Goal: Obtain resource: Obtain resource

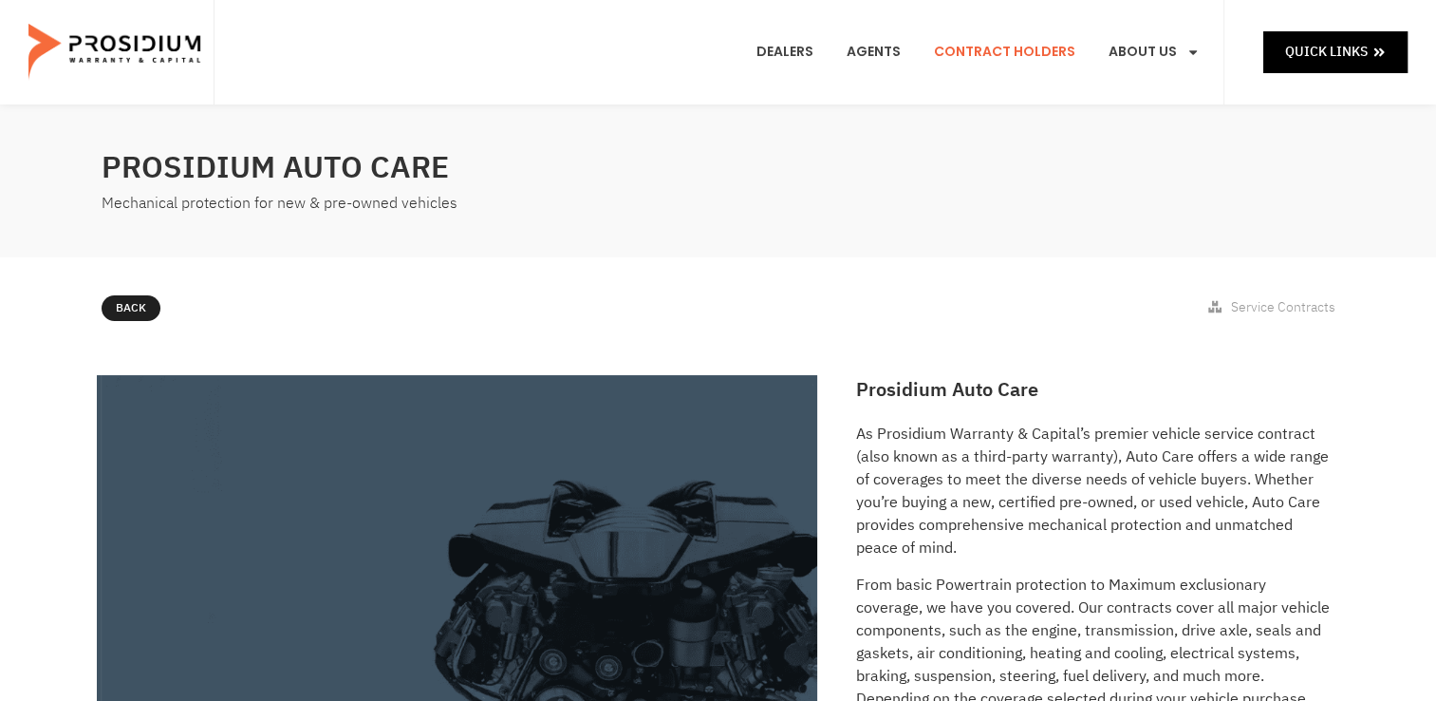
click at [987, 52] on link "Contract Holders" at bounding box center [1005, 52] width 170 height 70
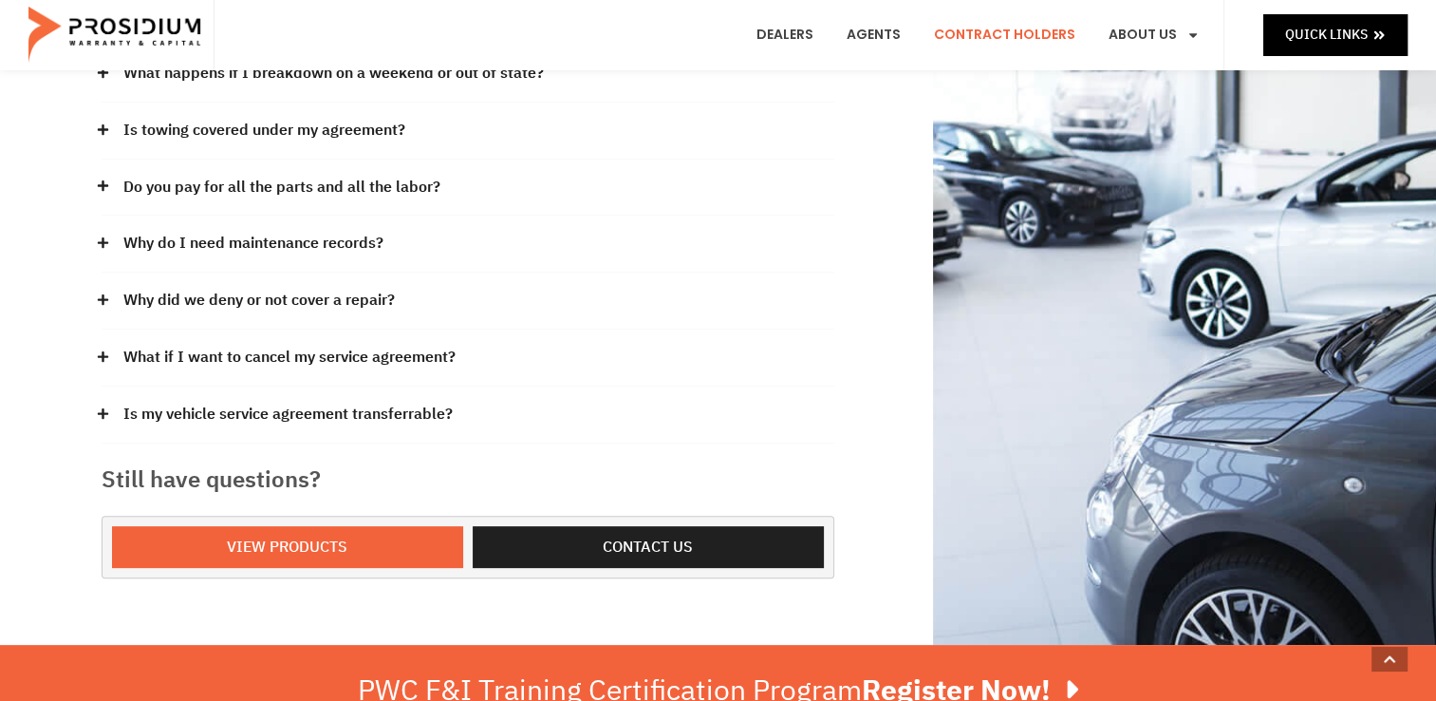
scroll to position [495, 0]
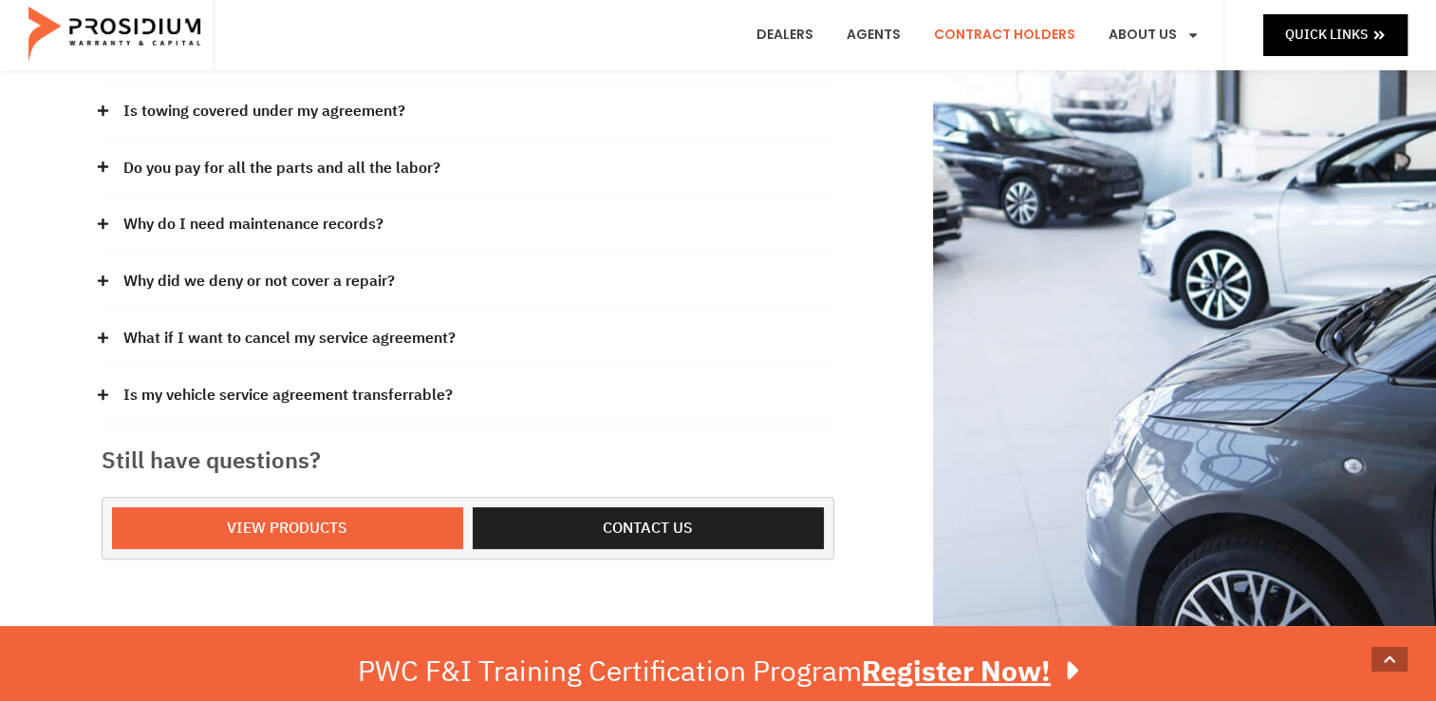
click at [89, 333] on div "Our claims office is in the beautiful [GEOGRAPHIC_DATA]. Our hours of office op…" at bounding box center [718, 118] width 1436 height 1016
click at [103, 333] on icon at bounding box center [102, 337] width 10 height 10
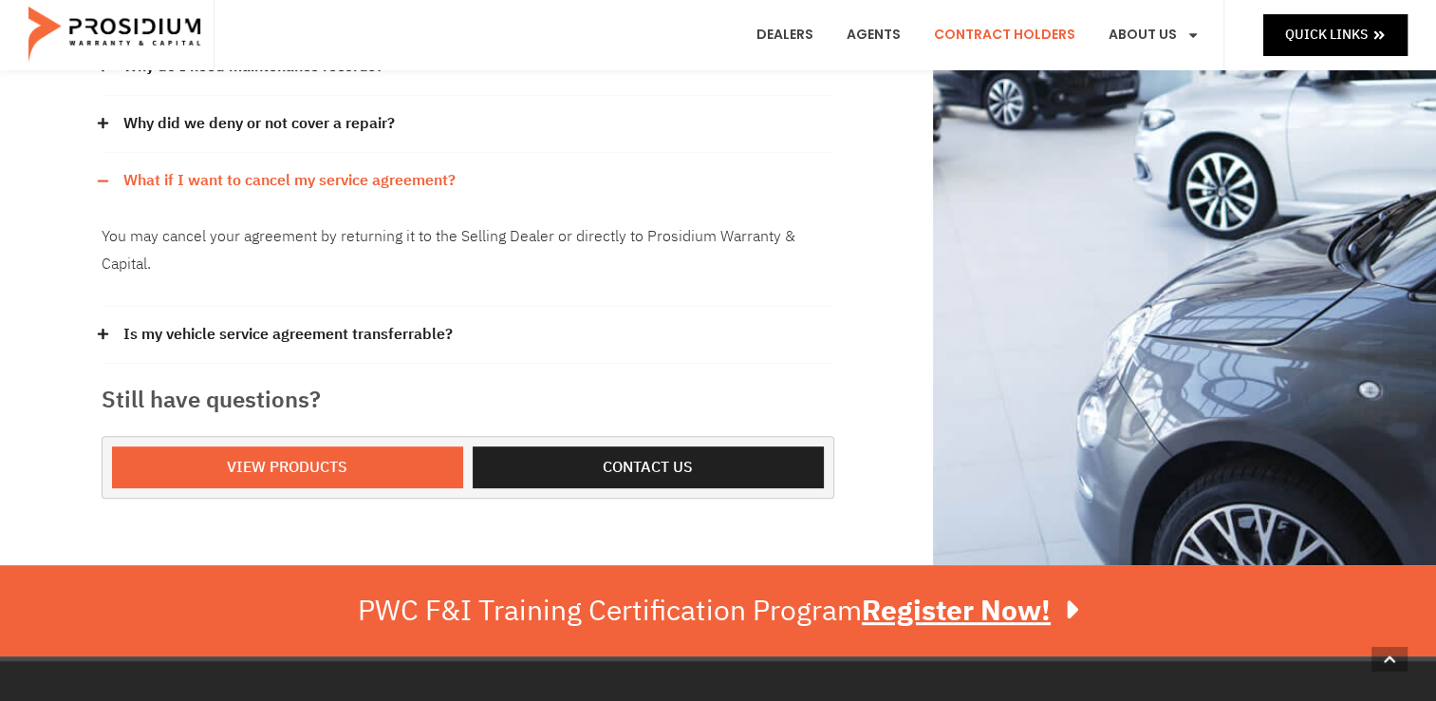
scroll to position [685, 0]
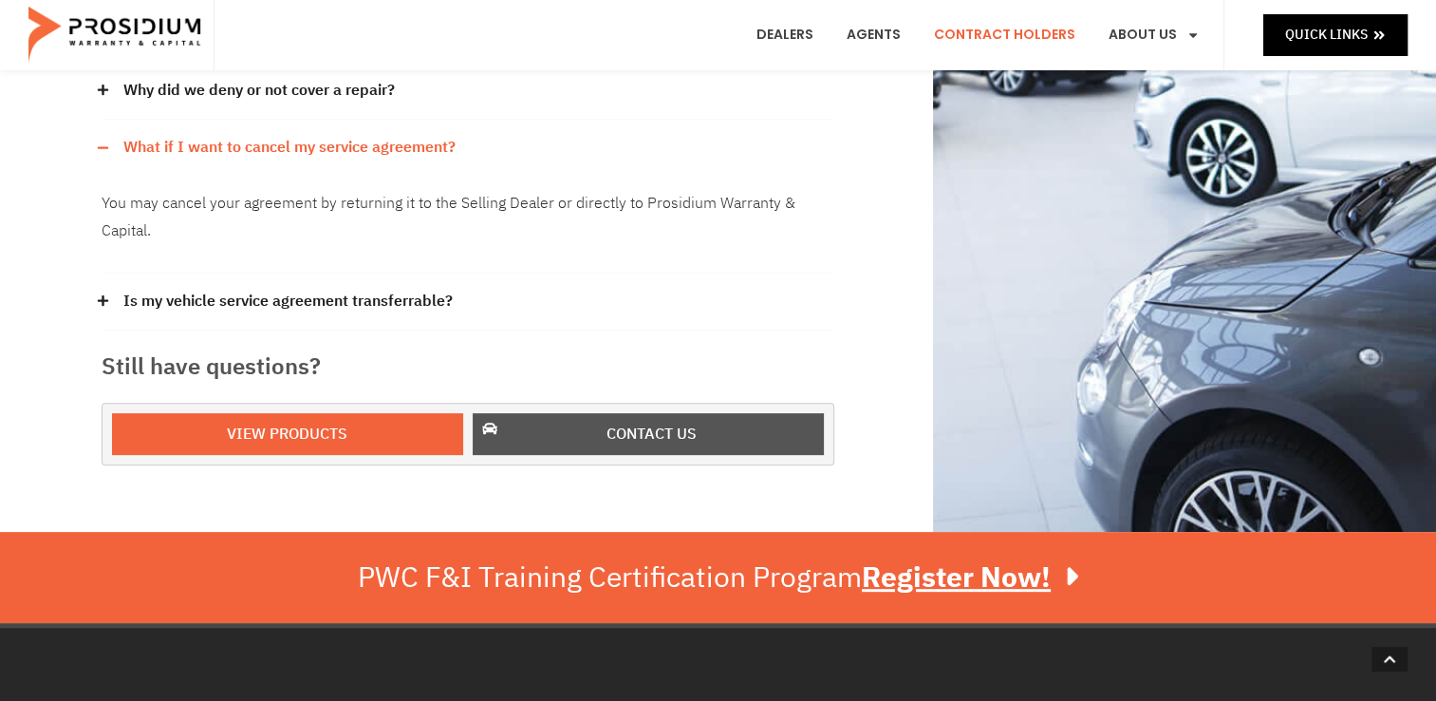
click at [545, 440] on span "Contact us" at bounding box center [652, 435] width 302 height 28
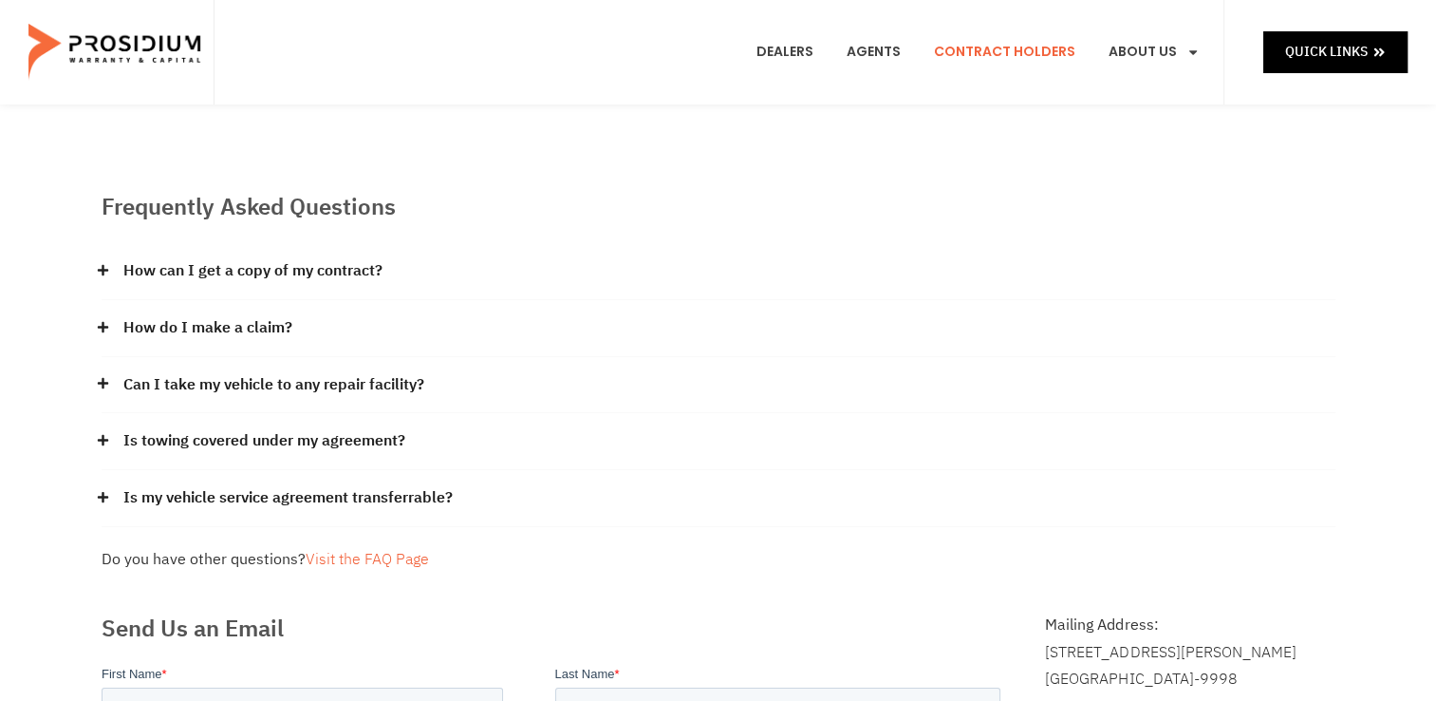
click at [1008, 51] on link "Contract Holders" at bounding box center [1005, 52] width 170 height 70
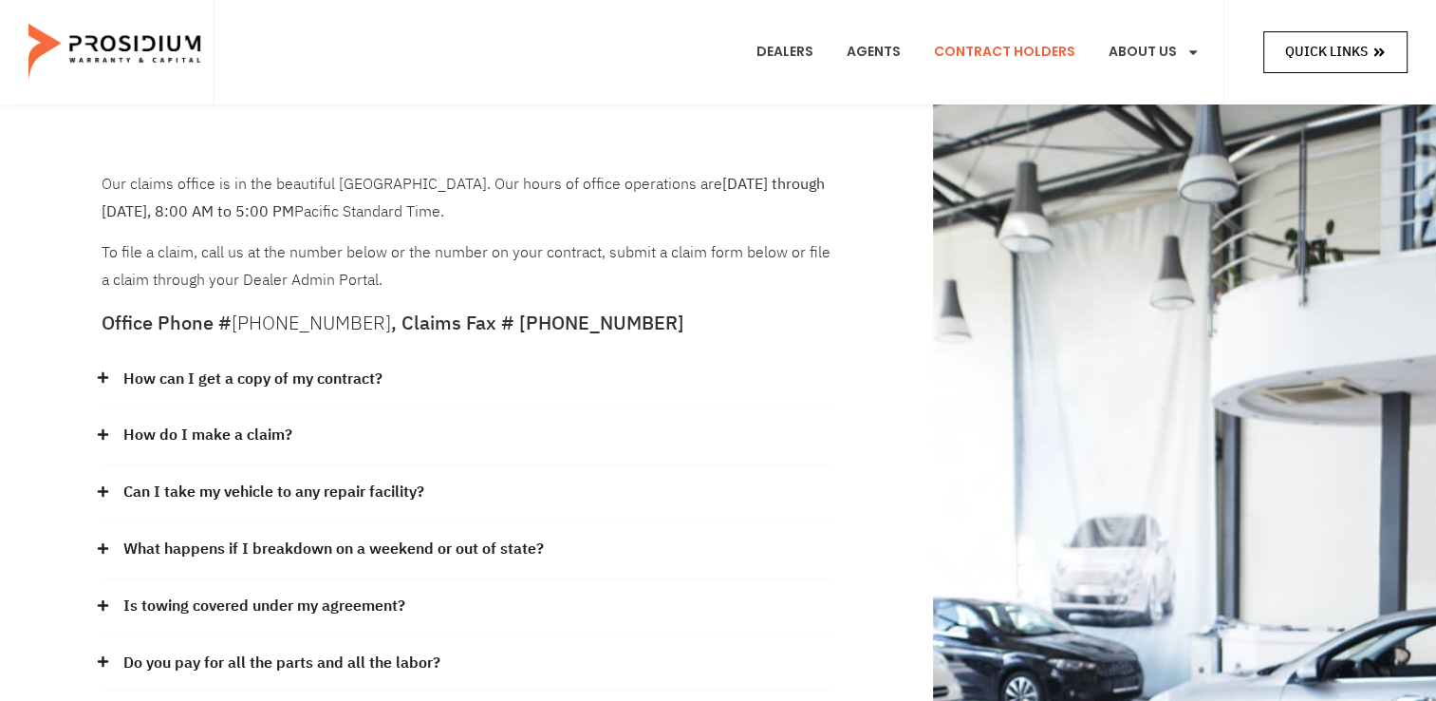
click at [1348, 40] on span "Quick Links" at bounding box center [1326, 52] width 83 height 24
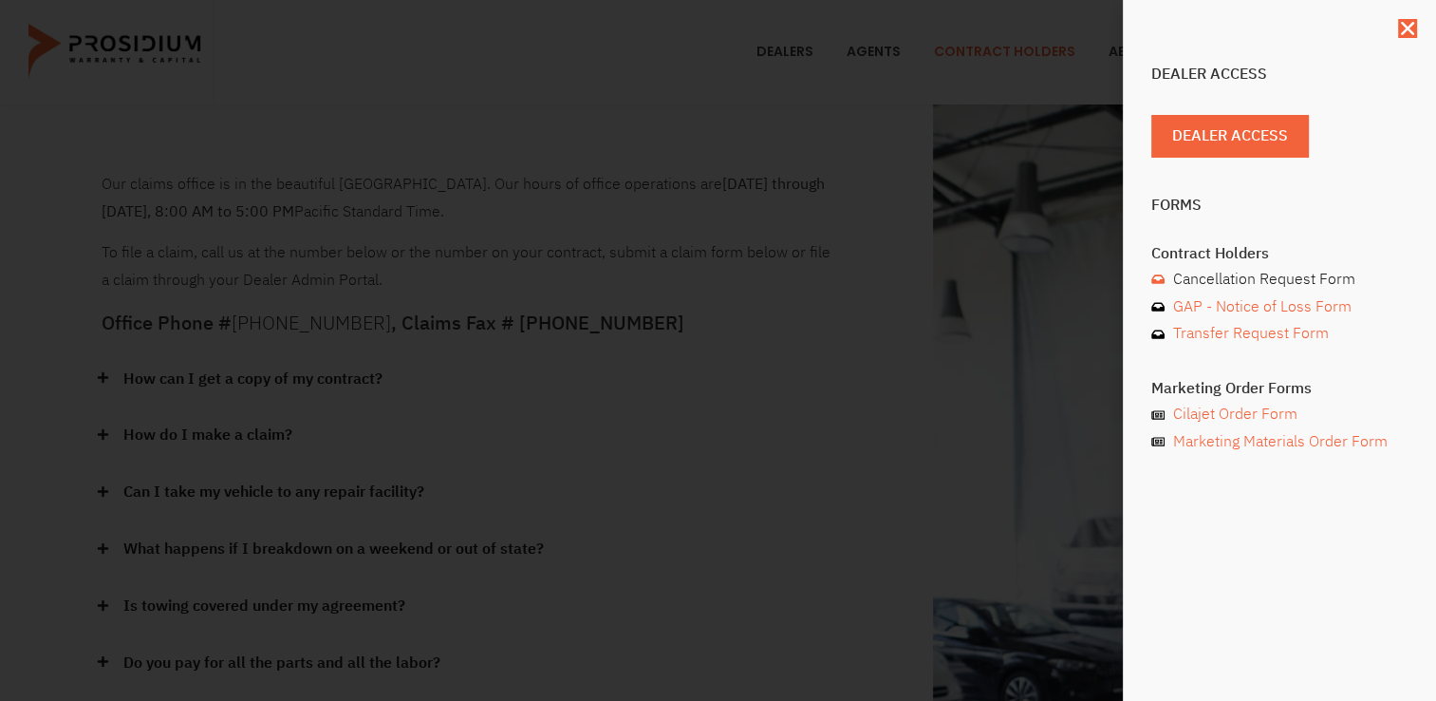
click at [1242, 280] on span "Cancellation Request Form" at bounding box center [1262, 280] width 187 height 28
click at [1395, 34] on div "Dealer Access Dealer Access Forms Contract Holders Cancellation Request Form GA…" at bounding box center [1279, 350] width 313 height 701
click at [1408, 34] on icon "Close" at bounding box center [1407, 28] width 19 height 19
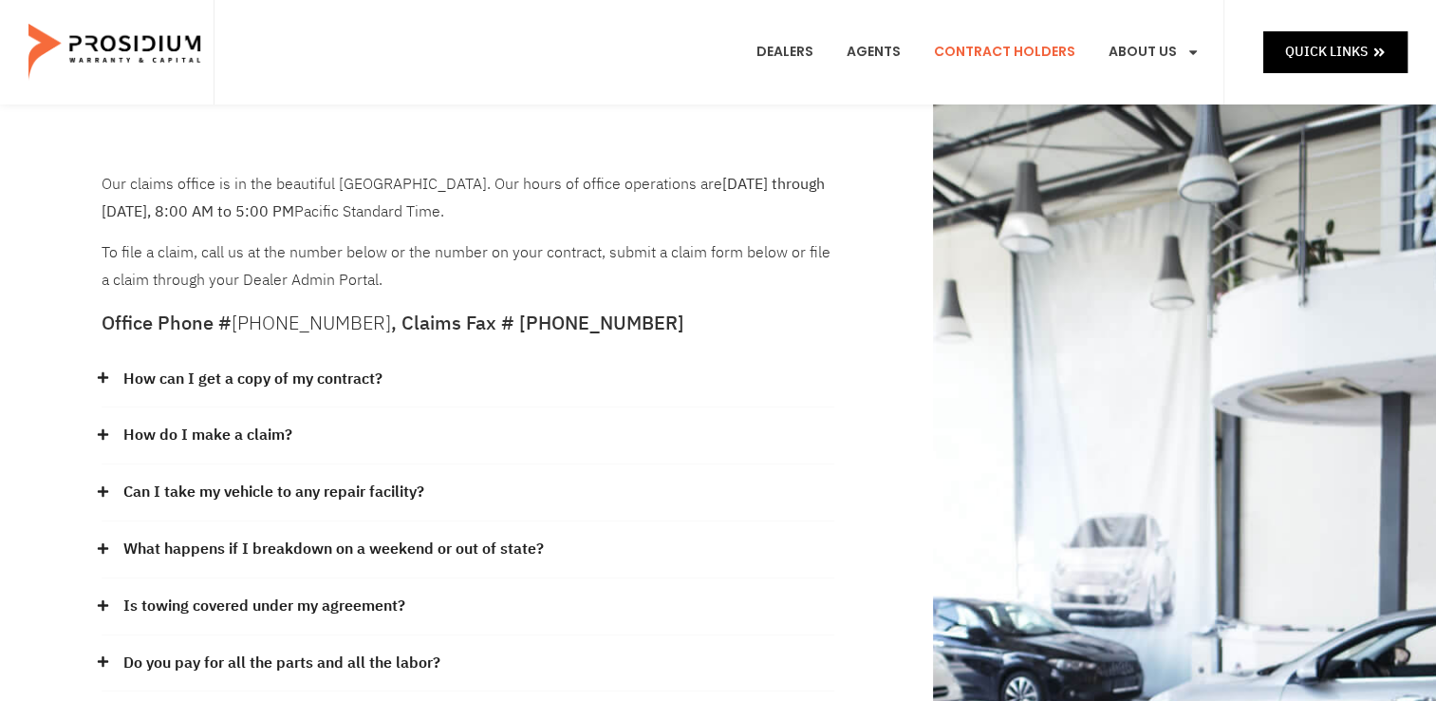
click at [107, 372] on icon at bounding box center [103, 377] width 12 height 12
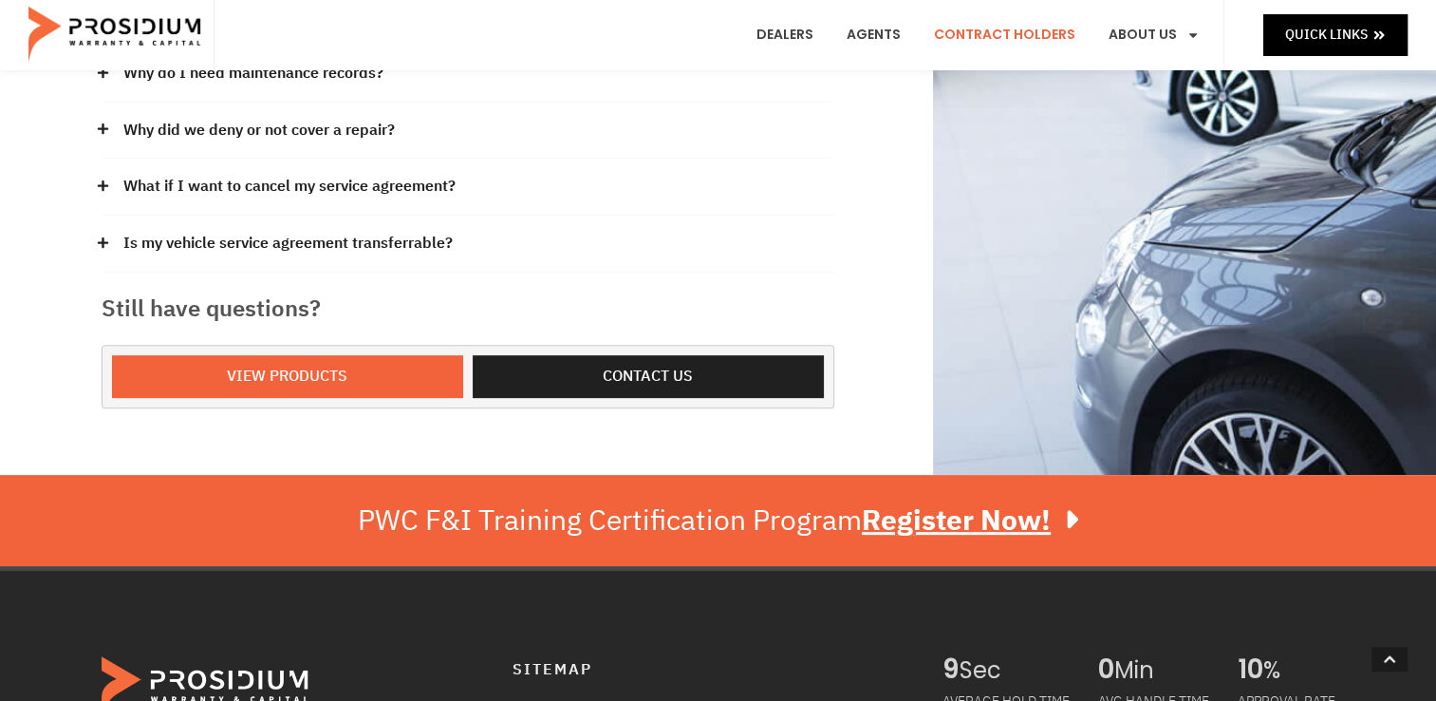
scroll to position [745, 0]
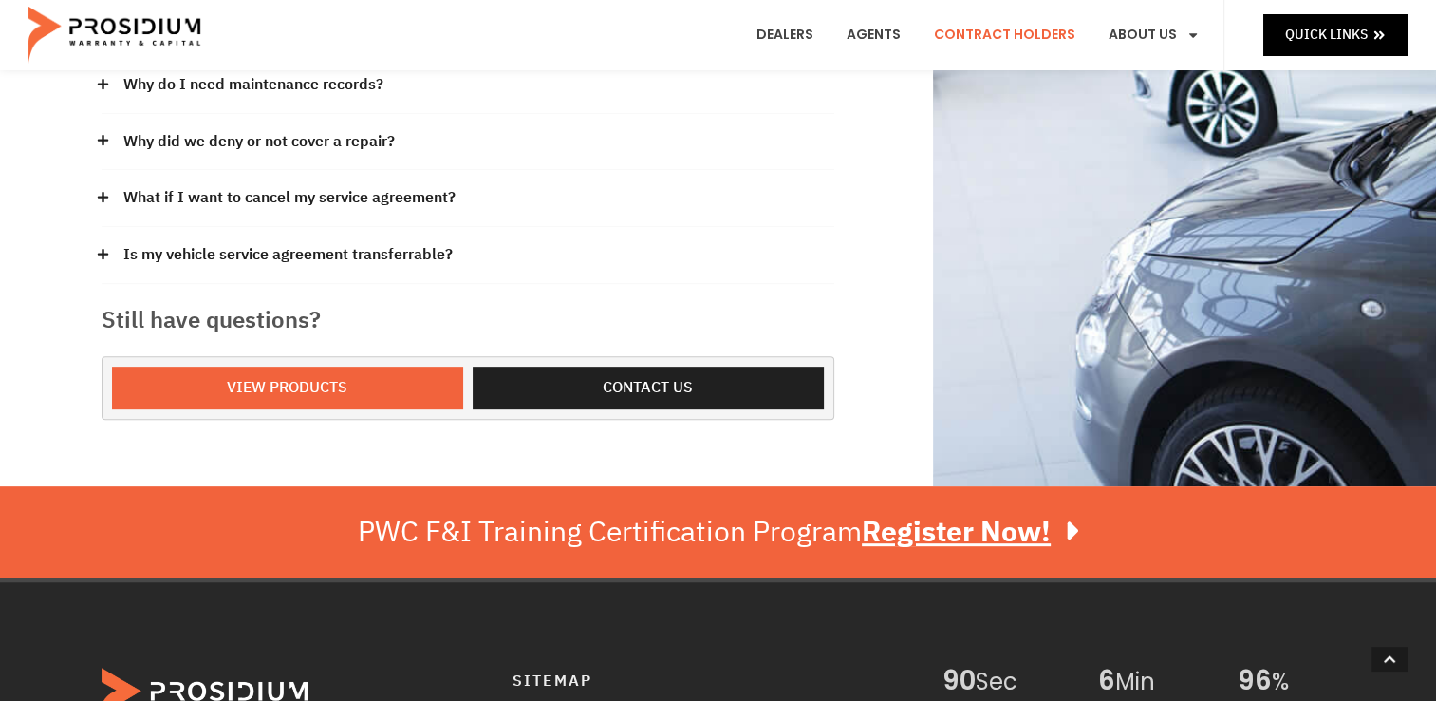
click at [112, 192] on span at bounding box center [108, 198] width 12 height 14
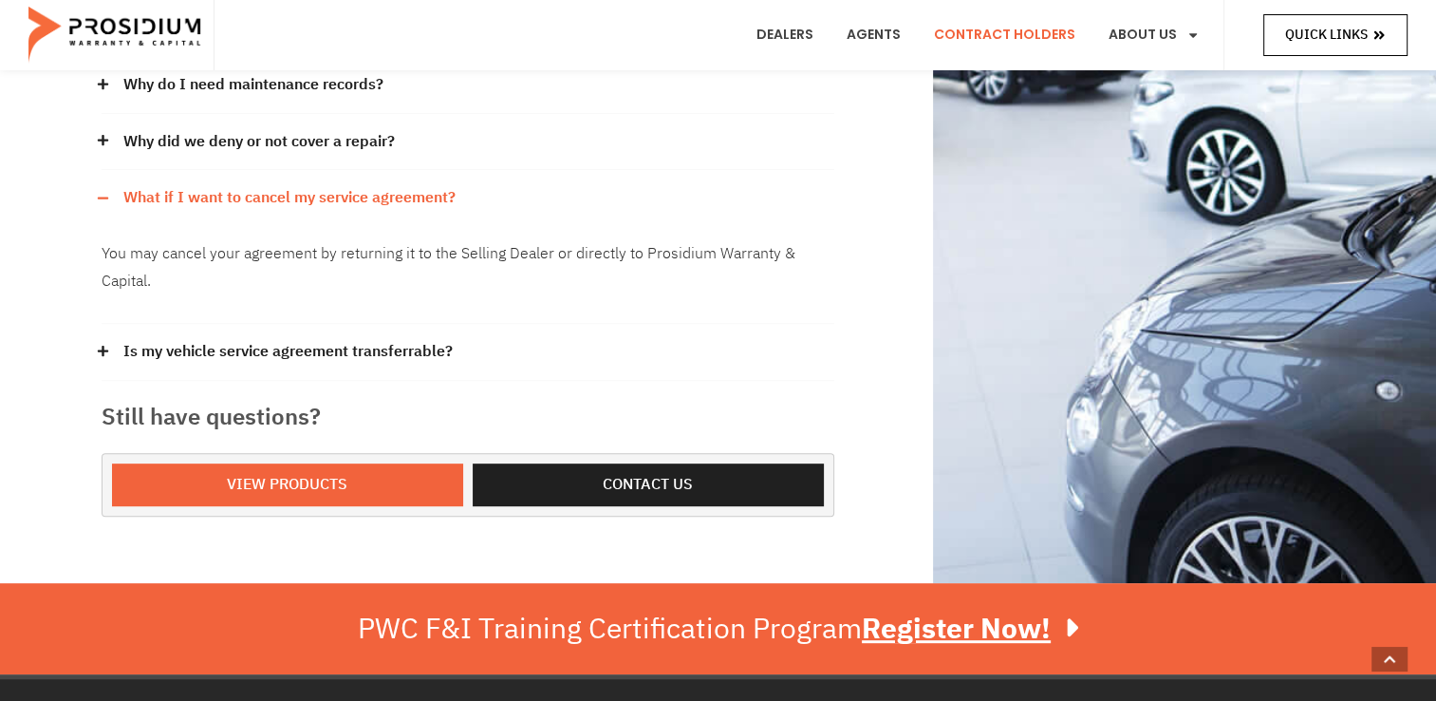
click at [1359, 31] on span "Quick Links" at bounding box center [1326, 35] width 83 height 24
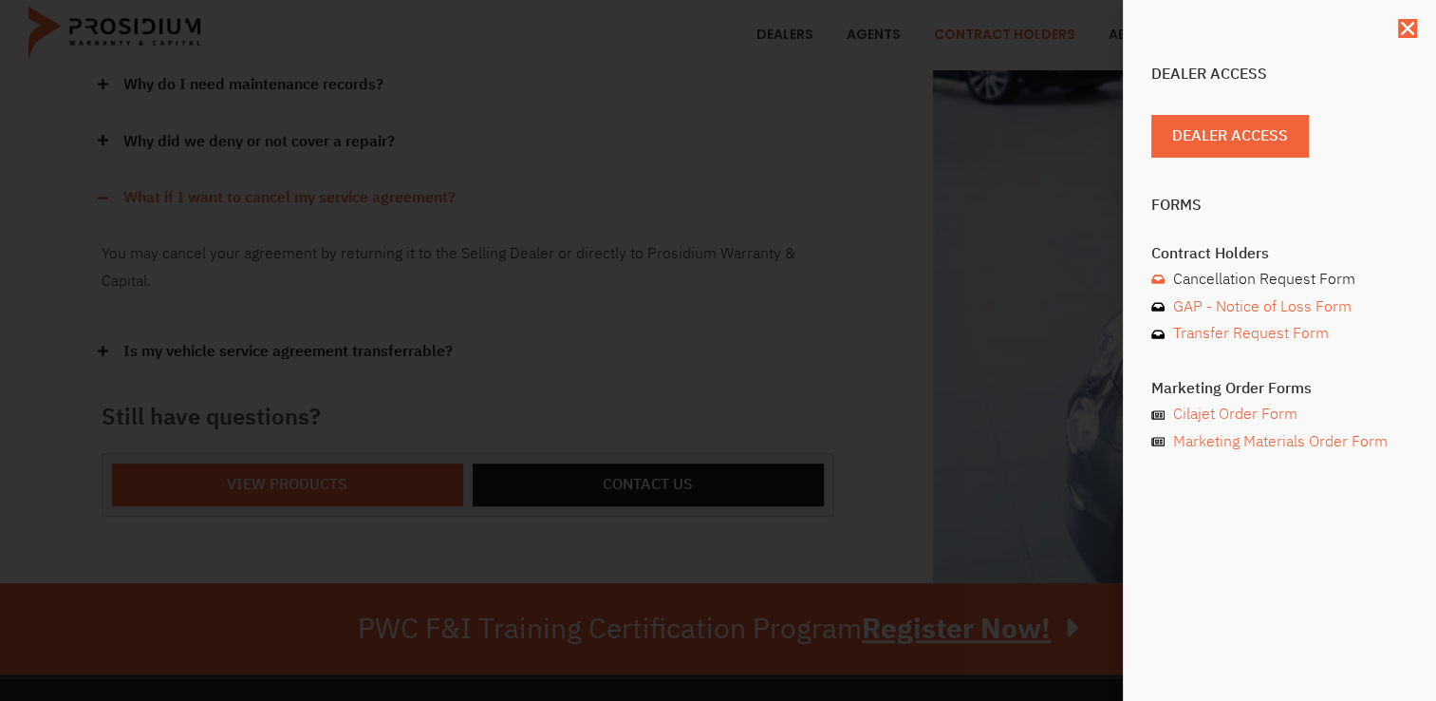
click at [1239, 279] on span "Cancellation Request Form" at bounding box center [1262, 280] width 187 height 28
